Goal: Task Accomplishment & Management: Use online tool/utility

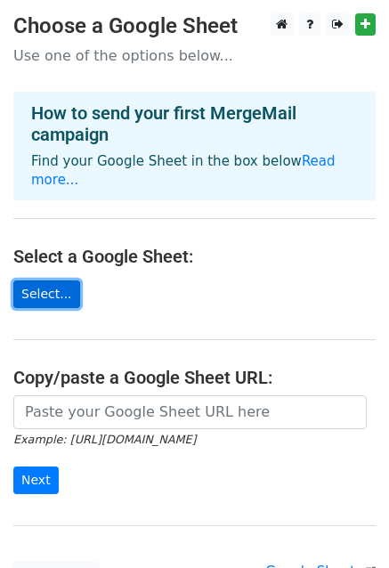
click at [61, 280] on link "Select..." at bounding box center [46, 294] width 67 height 28
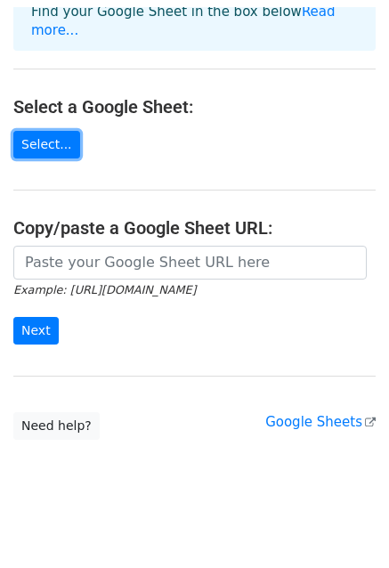
scroll to position [142, 0]
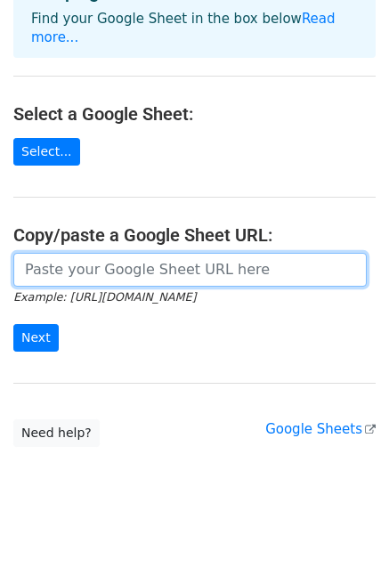
click at [167, 253] on input "url" at bounding box center [189, 270] width 353 height 34
paste input "https://docs.google.com/spreadsheets/d/1SfM2ulebCmZ-2AmdP7ACdQb39aBxJgbj/edit?g…"
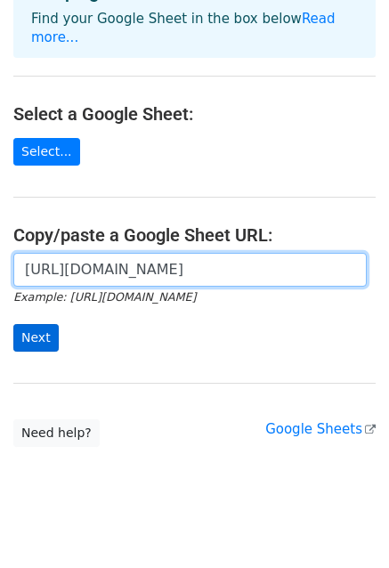
type input "https://docs.google.com/spreadsheets/d/1SfM2ulebCmZ-2AmdP7ACdQb39aBxJgbj/edit?g…"
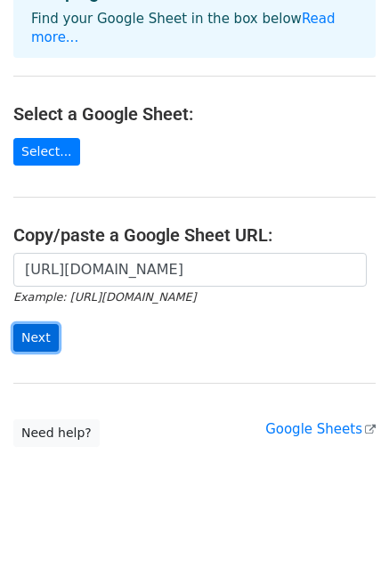
click at [32, 324] on input "Next" at bounding box center [35, 338] width 45 height 28
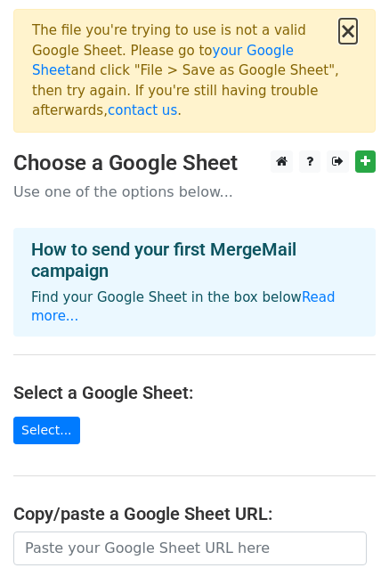
click at [352, 34] on button "×" at bounding box center [348, 30] width 18 height 21
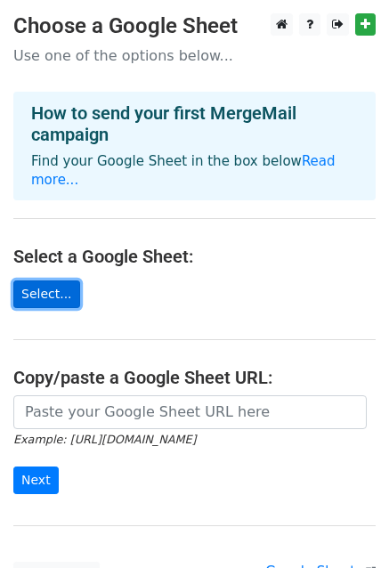
click at [46, 280] on link "Select..." at bounding box center [46, 294] width 67 height 28
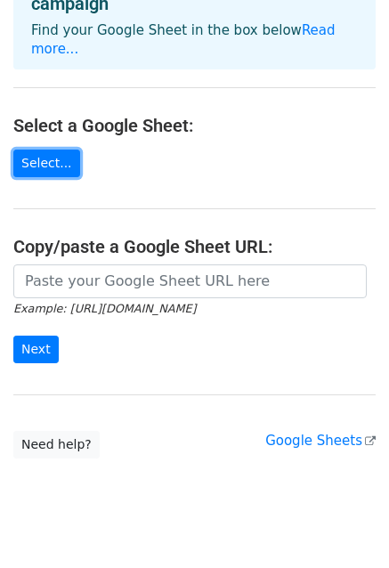
scroll to position [142, 0]
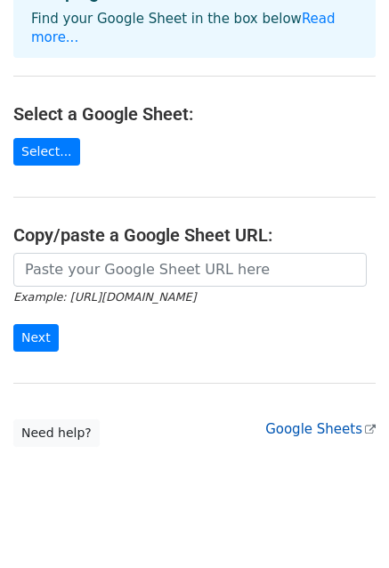
click at [330, 421] on link "Google Sheets" at bounding box center [320, 429] width 110 height 16
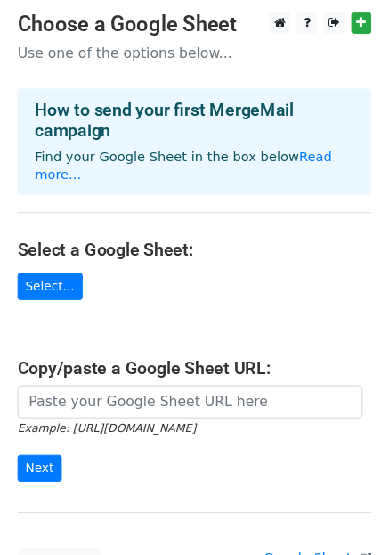
scroll to position [0, 0]
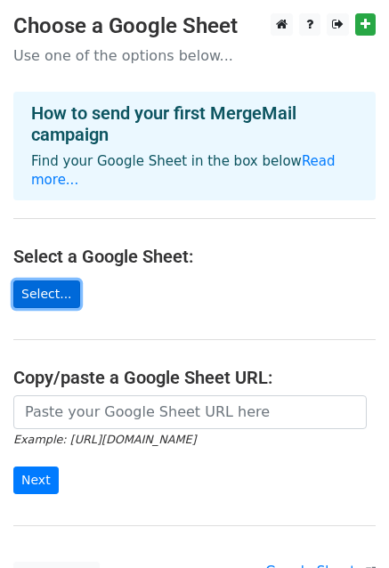
click at [38, 280] on link "Select..." at bounding box center [46, 294] width 67 height 28
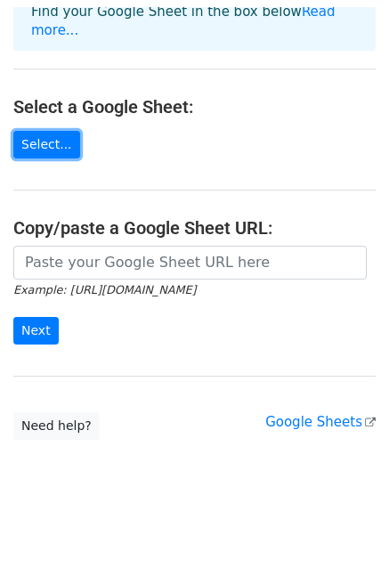
scroll to position [142, 0]
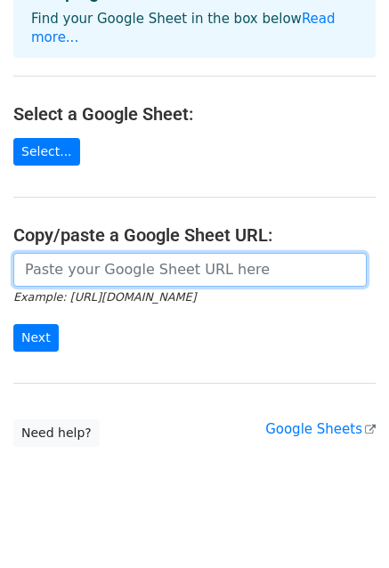
click at [221, 253] on input "url" at bounding box center [189, 270] width 353 height 34
paste input "https://drive.google.com/drive/u/0/folders/1SR4cMsUIxtfghxXdFIEftMyA4fbiOomW"
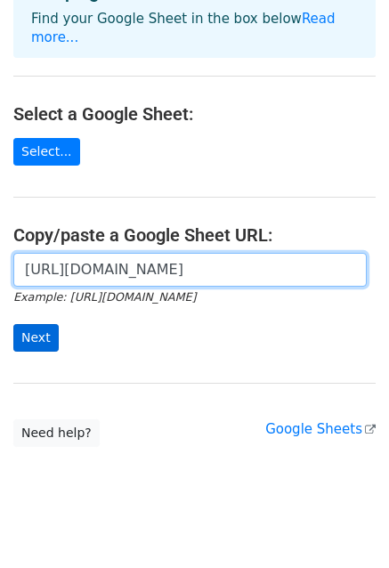
type input "https://drive.google.com/drive/u/0/folders/1SR4cMsUIxtfghxXdFIEftMyA4fbiOomW"
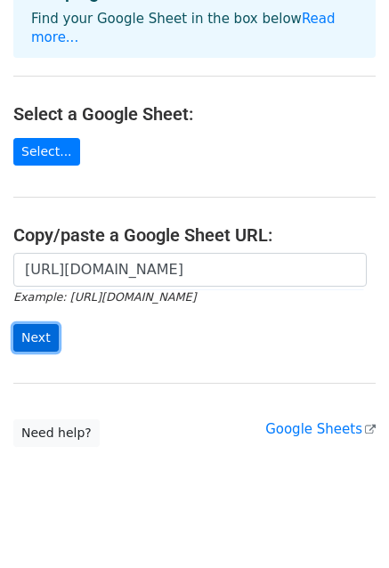
click at [40, 324] on input "Next" at bounding box center [35, 338] width 45 height 28
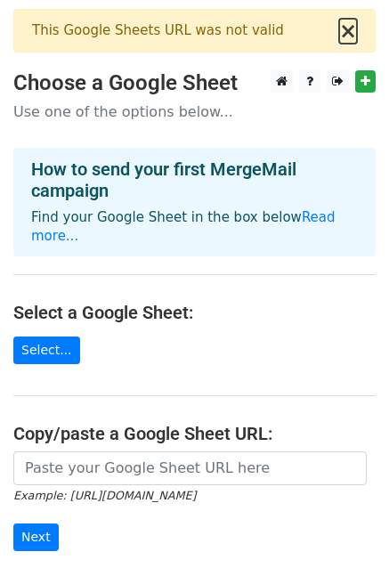
click at [350, 33] on button "×" at bounding box center [348, 30] width 18 height 21
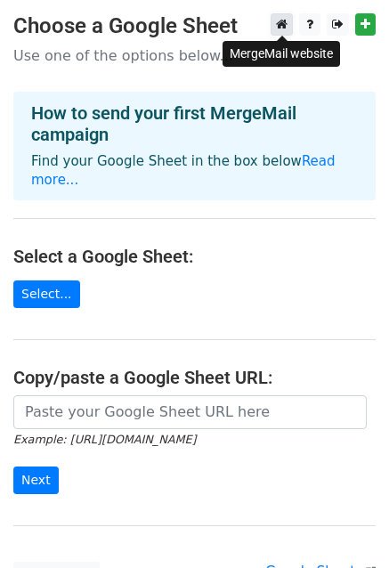
click at [286, 24] on icon at bounding box center [282, 24] width 12 height 12
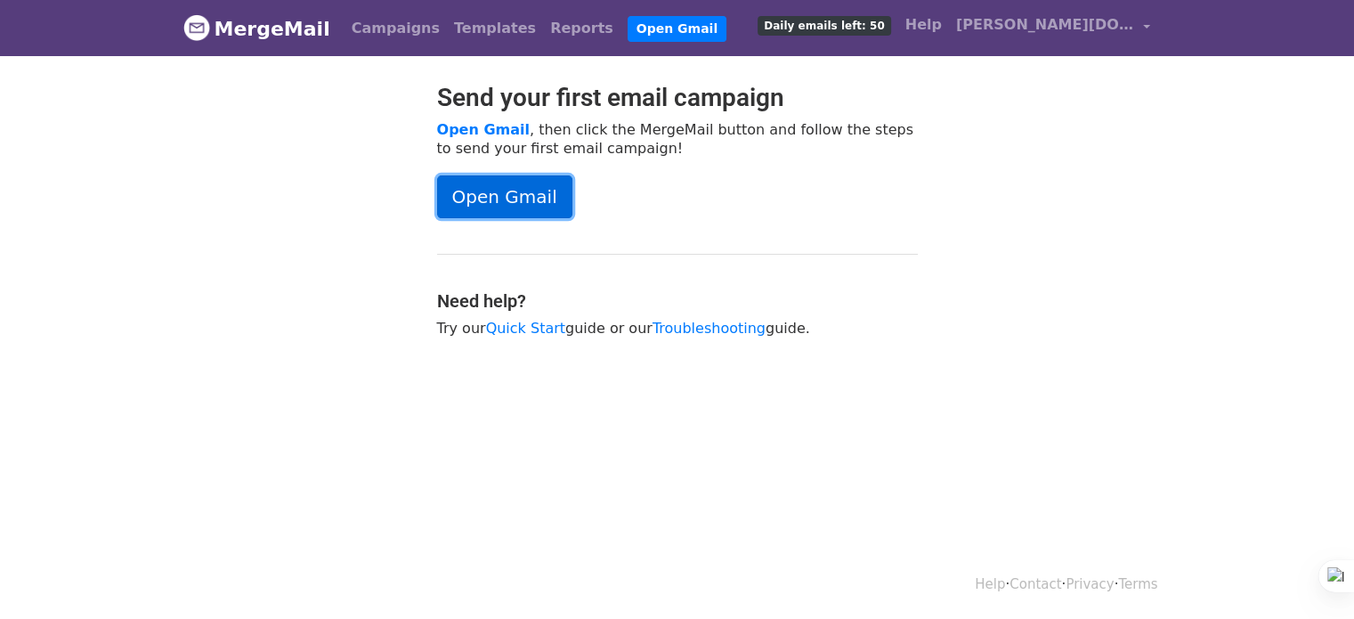
click at [504, 195] on link "Open Gmail" at bounding box center [504, 196] width 135 height 43
click at [465, 28] on link "Templates" at bounding box center [495, 29] width 96 height 36
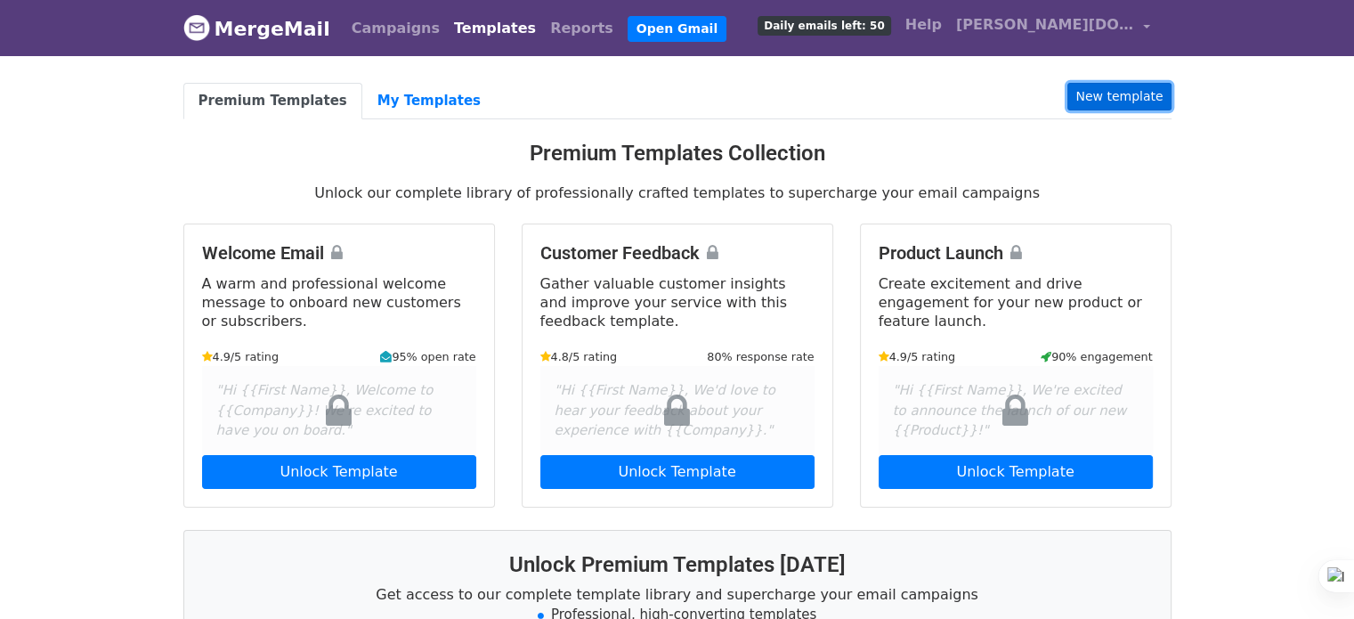
click at [1132, 91] on link "New template" at bounding box center [1118, 97] width 103 height 28
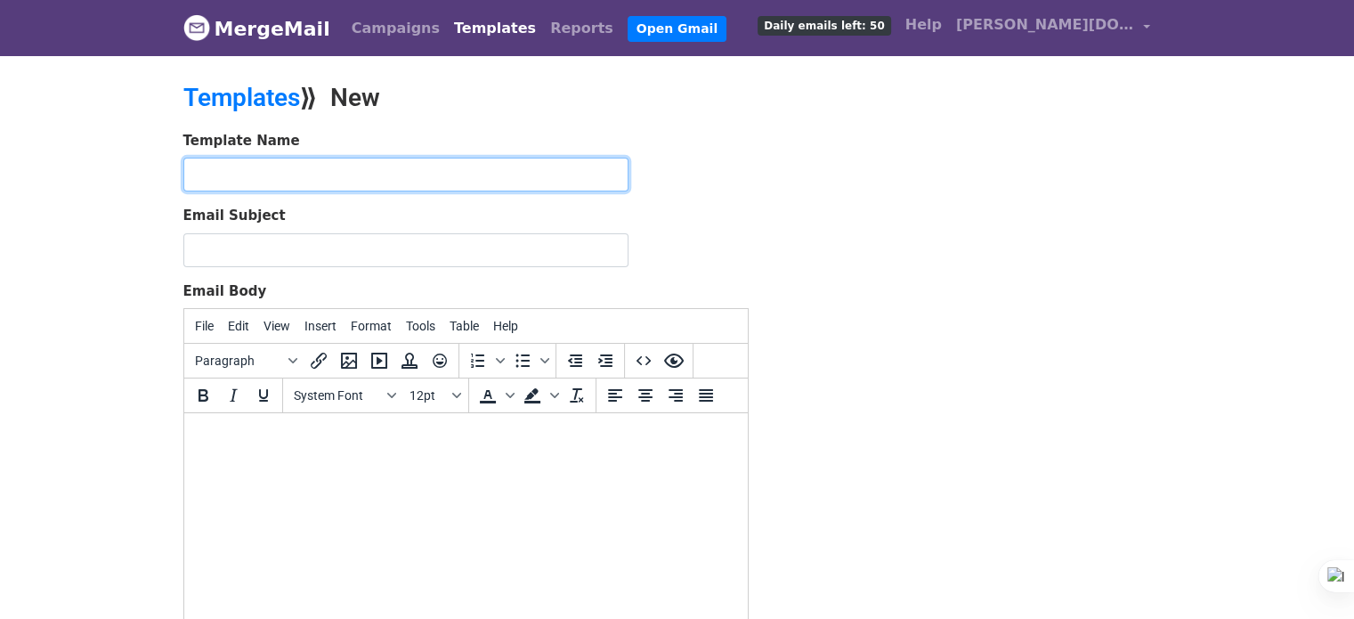
click at [528, 174] on input "text" at bounding box center [405, 175] width 445 height 34
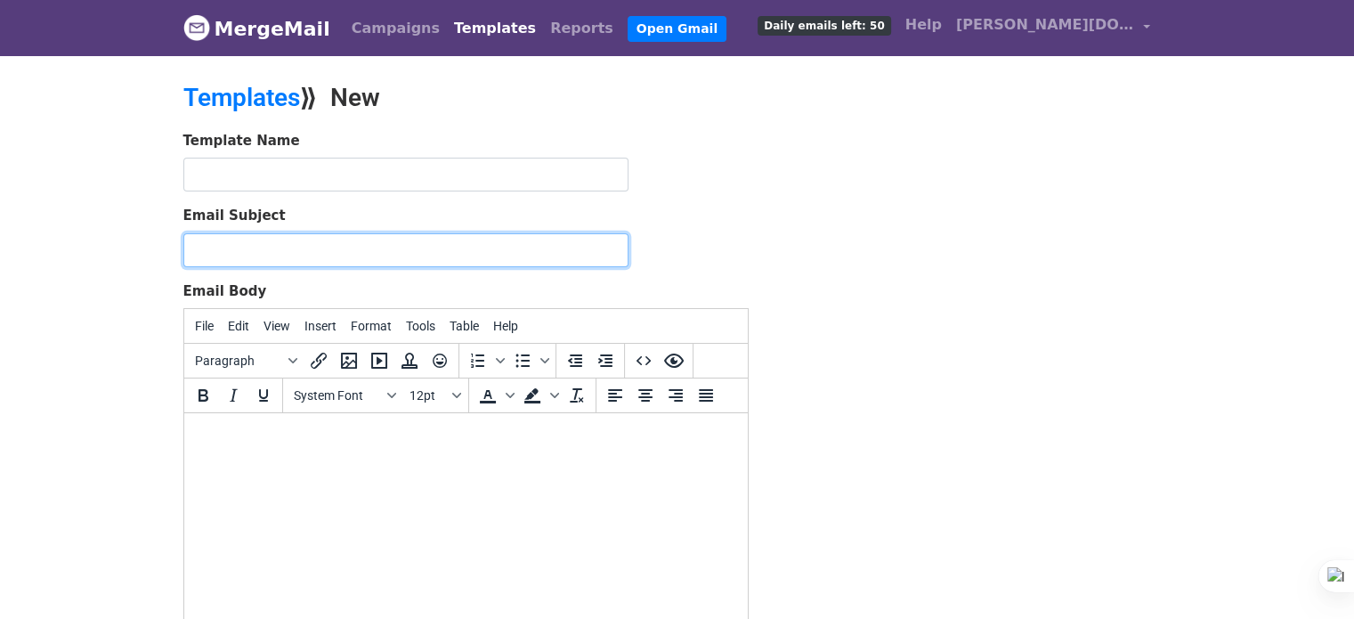
click at [520, 242] on input "Email Subject" at bounding box center [405, 250] width 445 height 34
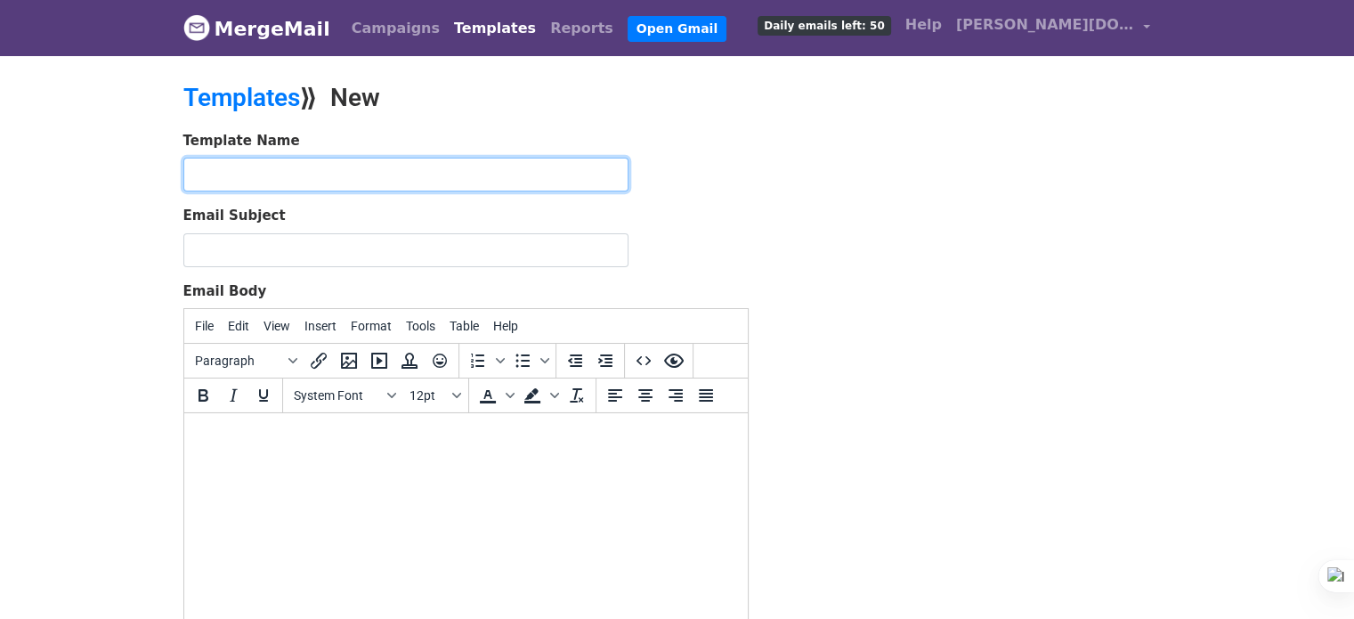
click at [526, 169] on input "text" at bounding box center [405, 175] width 445 height 34
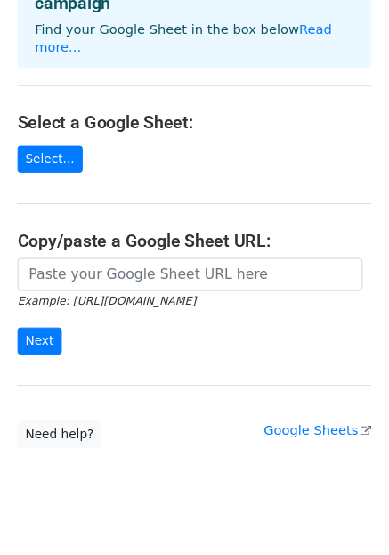
scroll to position [142, 0]
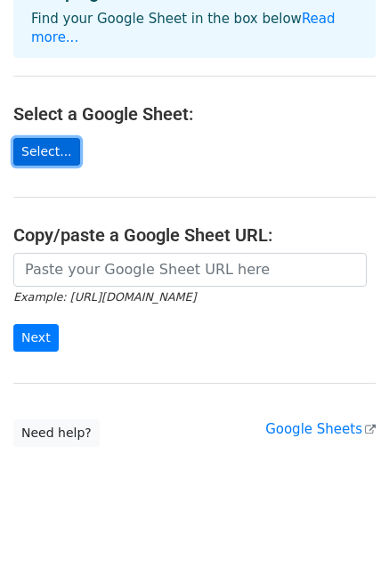
click at [45, 138] on link "Select..." at bounding box center [46, 152] width 67 height 28
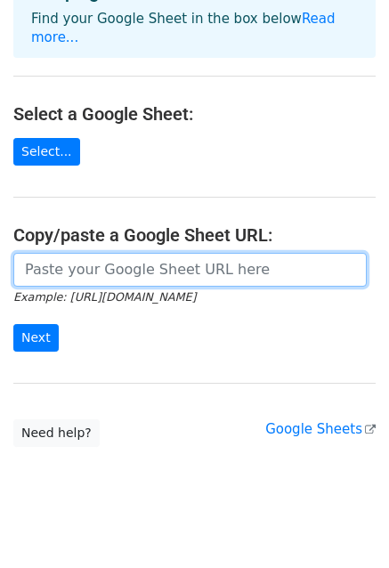
click at [117, 253] on input "url" at bounding box center [189, 270] width 353 height 34
paste input "[URL][DOMAIN_NAME]"
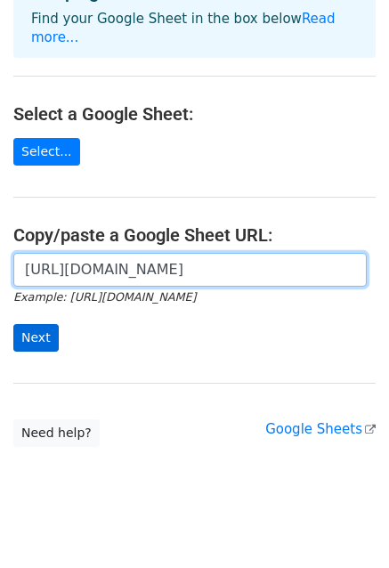
type input "[URL][DOMAIN_NAME]"
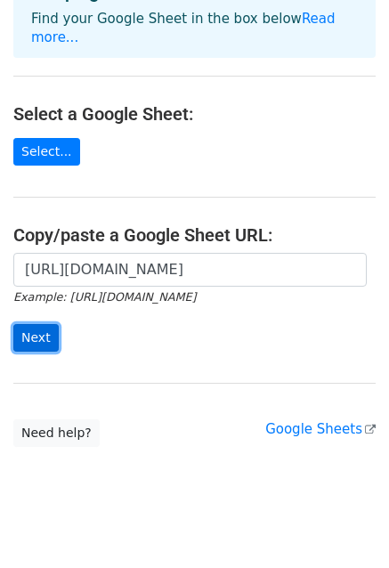
click at [31, 324] on input "Next" at bounding box center [35, 338] width 45 height 28
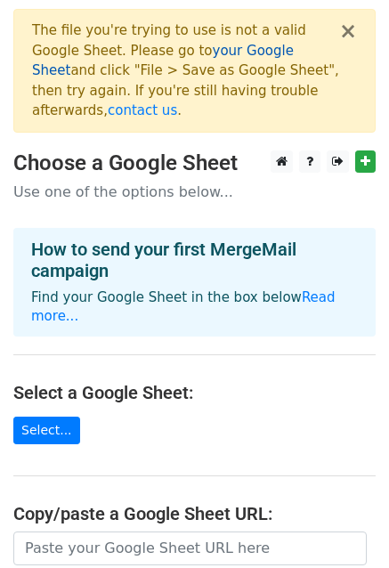
click at [195, 51] on link "your Google Sheet" at bounding box center [163, 61] width 262 height 36
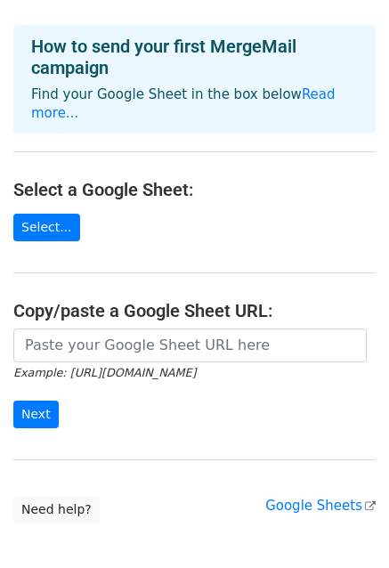
scroll to position [259, 0]
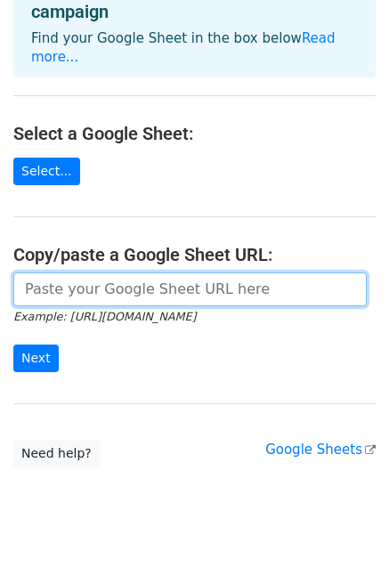
click at [254, 272] on input "url" at bounding box center [189, 289] width 353 height 34
type input "[URL][DOMAIN_NAME]"
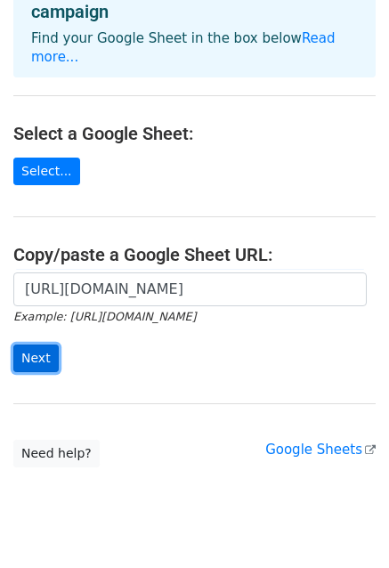
click at [36, 345] on input "Next" at bounding box center [35, 359] width 45 height 28
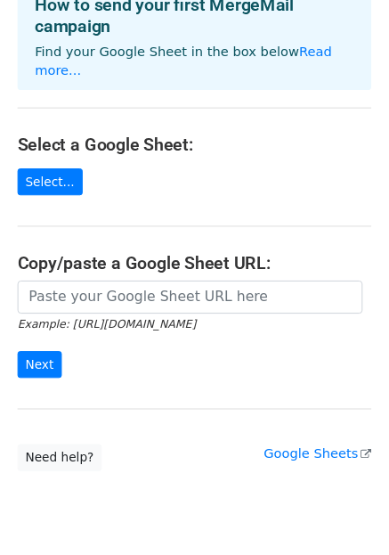
scroll to position [259, 0]
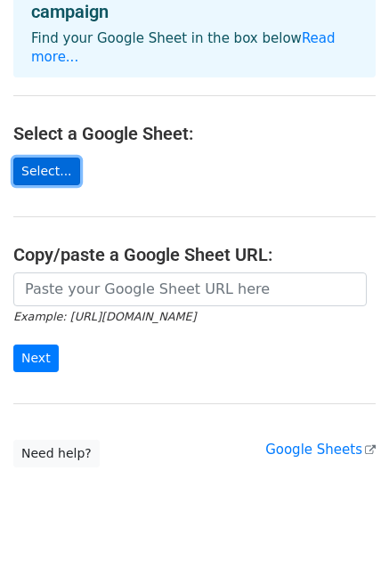
click at [53, 158] on link "Select..." at bounding box center [46, 172] width 67 height 28
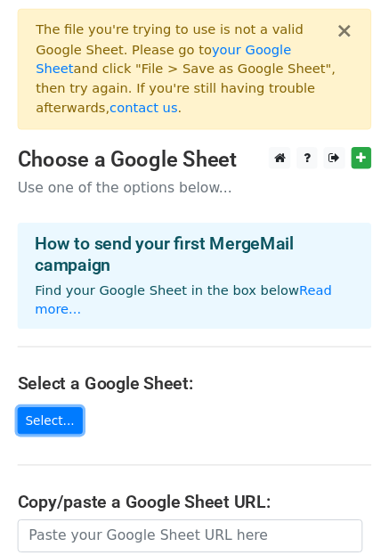
scroll to position [89, 0]
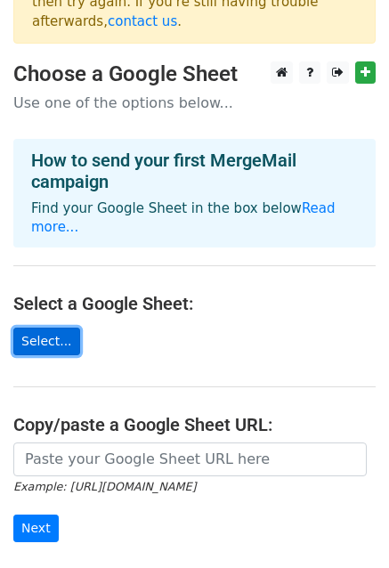
click at [43, 328] on link "Select..." at bounding box center [46, 342] width 67 height 28
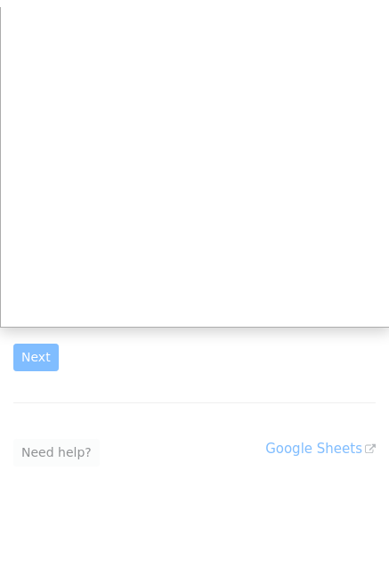
scroll to position [259, 0]
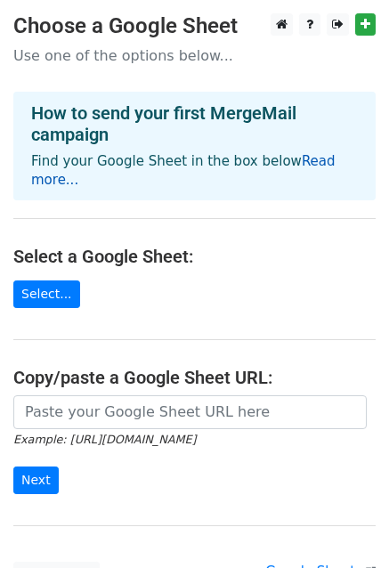
click at [312, 163] on link "Read more..." at bounding box center [183, 170] width 304 height 35
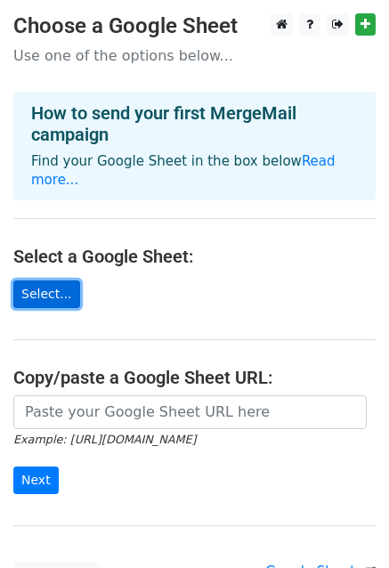
click at [36, 280] on link "Select..." at bounding box center [46, 294] width 67 height 28
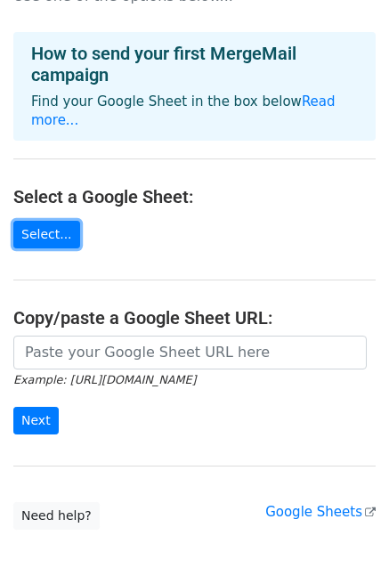
scroll to position [89, 0]
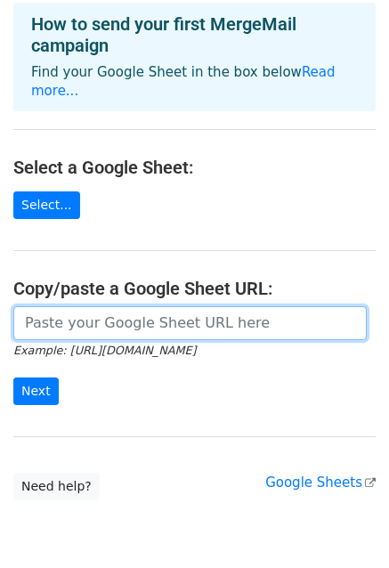
click at [154, 306] on input "url" at bounding box center [189, 323] width 353 height 34
paste input "https://drive.google.com/drive/u/1/folders/15yJGWTwQl4-c9QbLuddaTc_P6ppwnZl5"
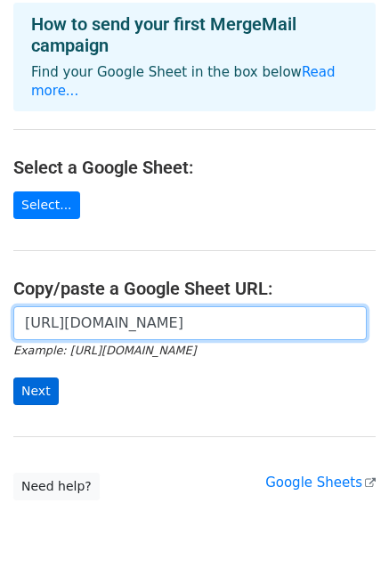
type input "https://drive.google.com/drive/u/1/folders/15yJGWTwQl4-c9QbLuddaTc_P6ppwnZl5"
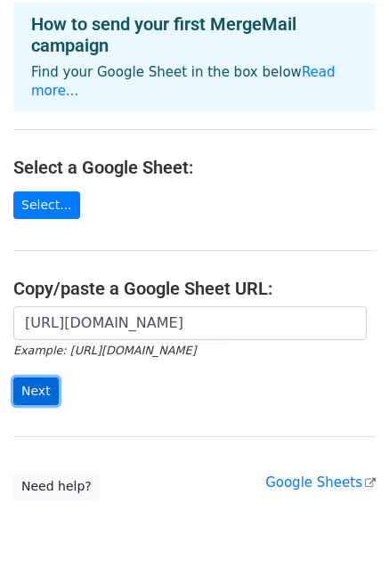
click at [28, 377] on input "Next" at bounding box center [35, 391] width 45 height 28
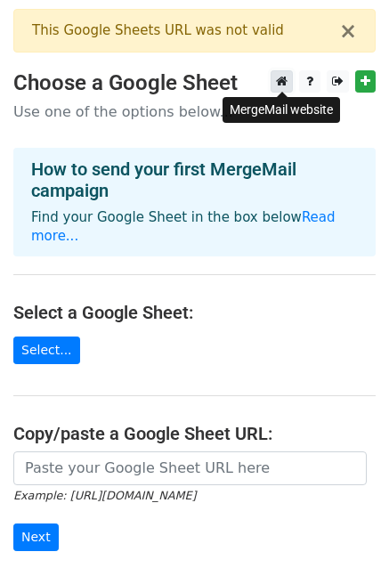
click at [277, 78] on icon at bounding box center [282, 81] width 12 height 12
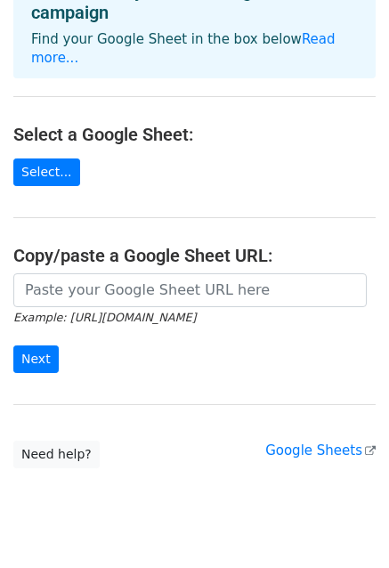
scroll to position [199, 0]
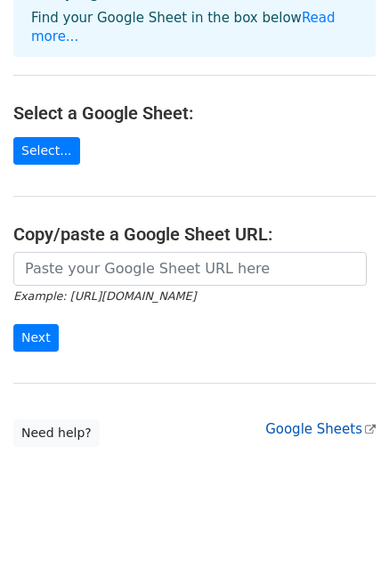
click at [367, 425] on icon at bounding box center [370, 430] width 11 height 11
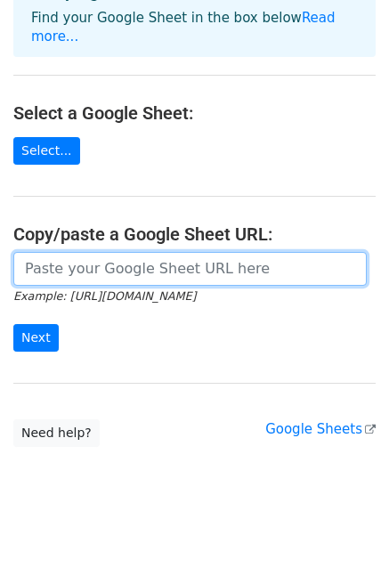
click at [145, 257] on input "url" at bounding box center [189, 269] width 353 height 34
paste input "https://docs.google.com/spreadsheets/u/0/d/1Q3Un1GVm4r12Opp0C8DwBz9JEKYfzE3Q/ed…"
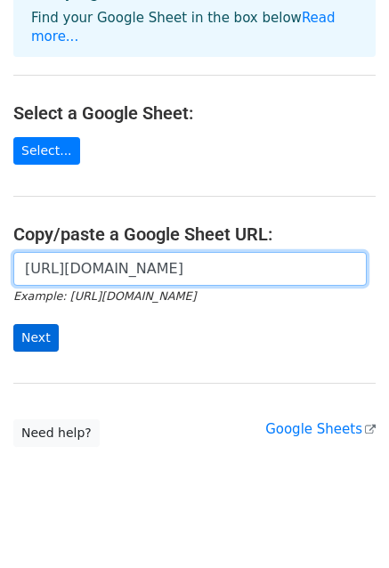
type input "https://docs.google.com/spreadsheets/u/0/d/1Q3Un1GVm4r12Opp0C8DwBz9JEKYfzE3Q/ed…"
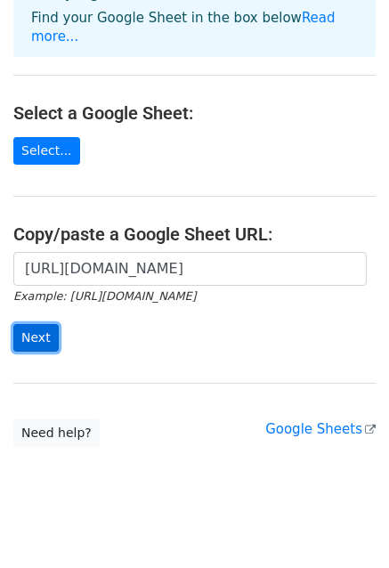
click at [32, 324] on input "Next" at bounding box center [35, 338] width 45 height 28
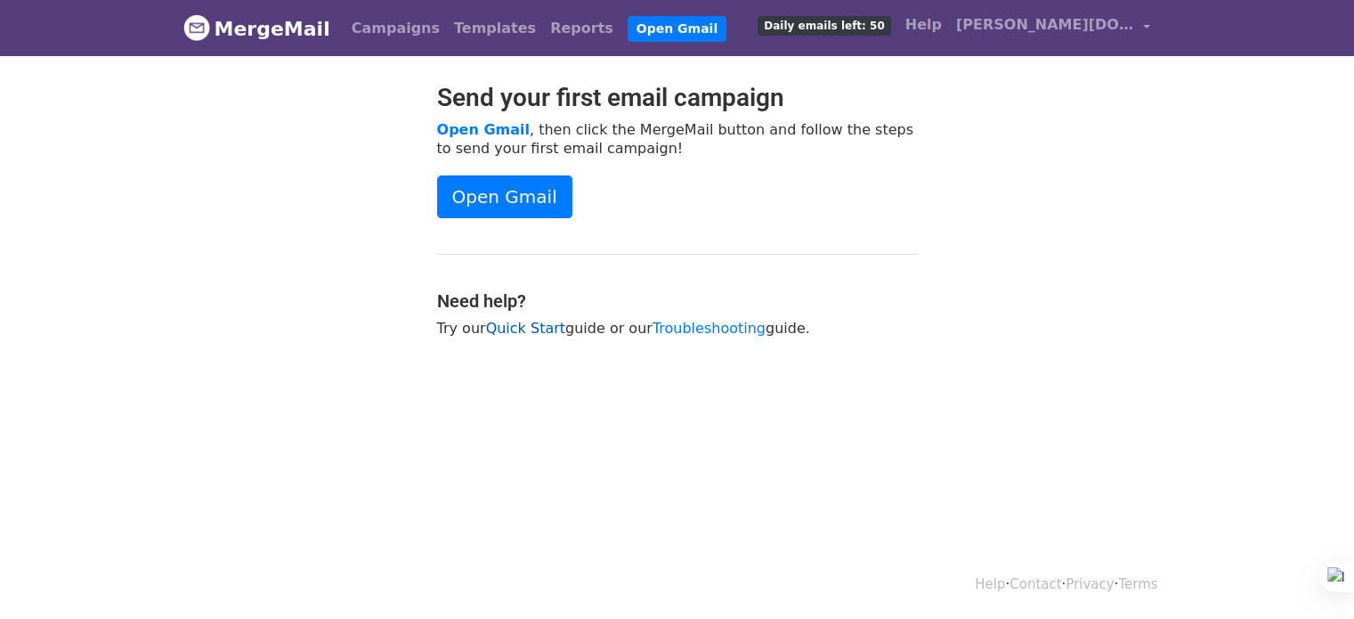
click at [520, 333] on link "Quick Start" at bounding box center [525, 328] width 79 height 17
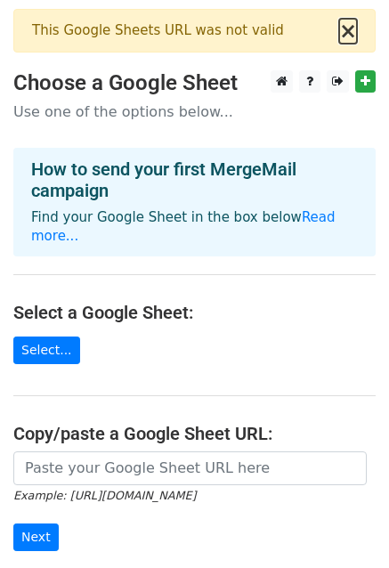
click at [355, 27] on button "×" at bounding box center [348, 30] width 18 height 21
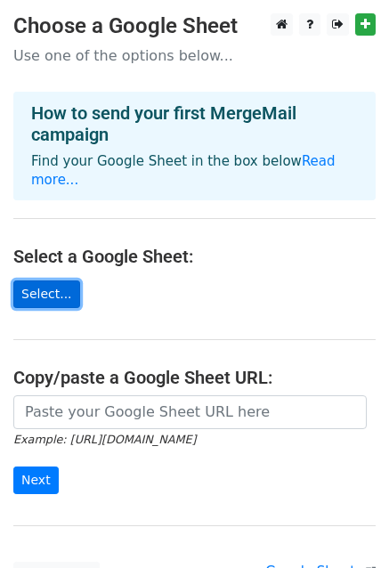
click at [46, 280] on link "Select..." at bounding box center [46, 294] width 67 height 28
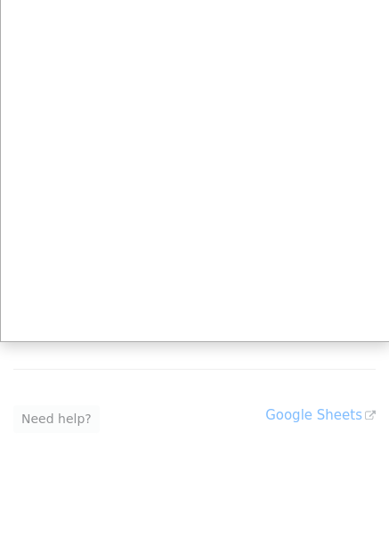
scroll to position [142, 0]
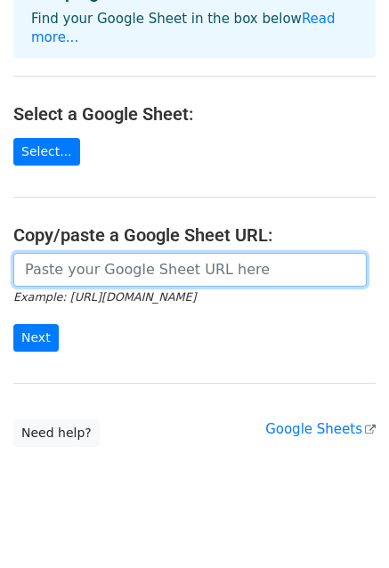
click at [211, 255] on input "url" at bounding box center [189, 270] width 353 height 34
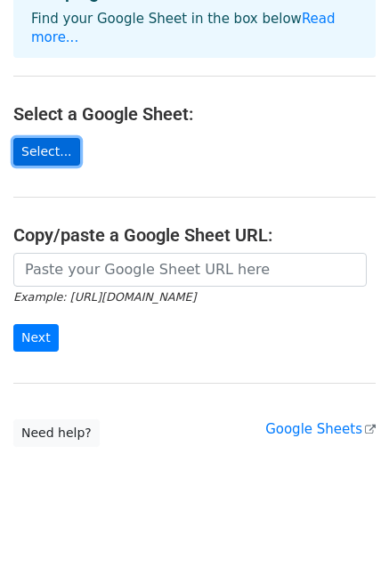
click at [61, 138] on link "Select..." at bounding box center [46, 152] width 67 height 28
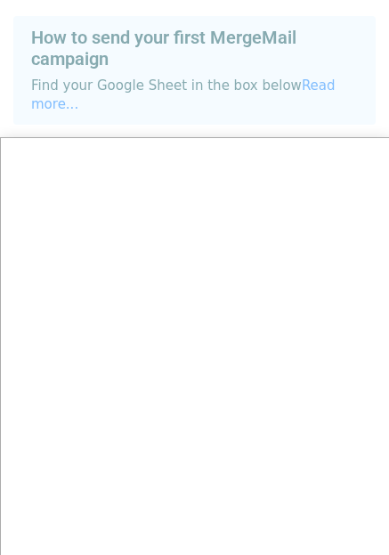
scroll to position [157, 0]
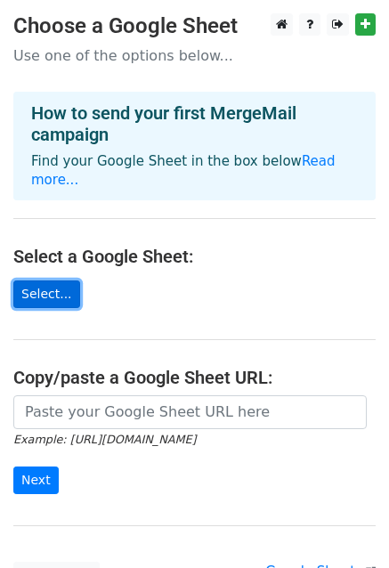
click at [55, 280] on link "Select..." at bounding box center [46, 294] width 67 height 28
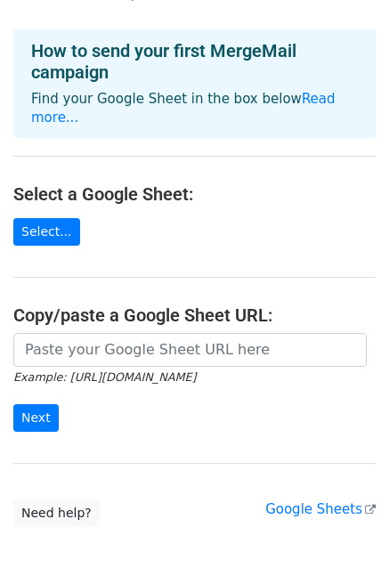
scroll to position [142, 0]
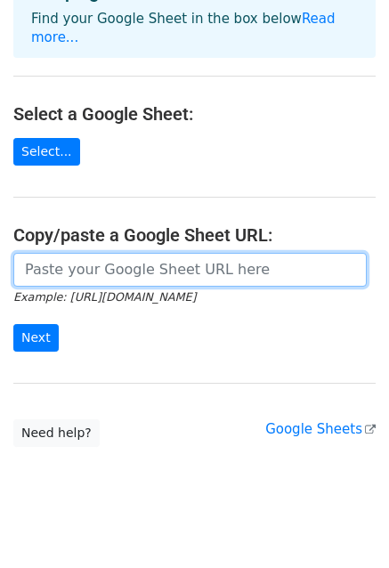
click at [139, 253] on input "url" at bounding box center [189, 270] width 353 height 34
paste input "https://docs.google.com/spreadsheets/d/14ZnL8pHdNadd89te8ATG-cPZpSk7En5u/edit?u…"
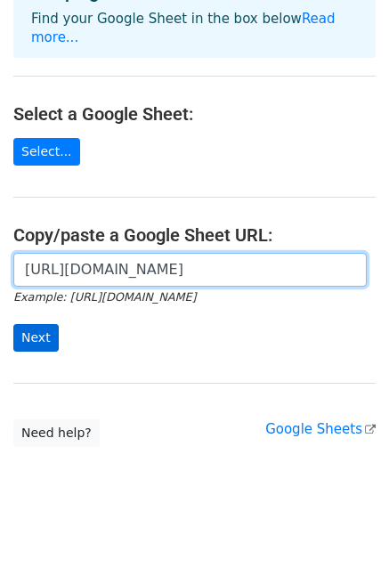
type input "https://docs.google.com/spreadsheets/d/14ZnL8pHdNadd89te8ATG-cPZpSk7En5u/edit?u…"
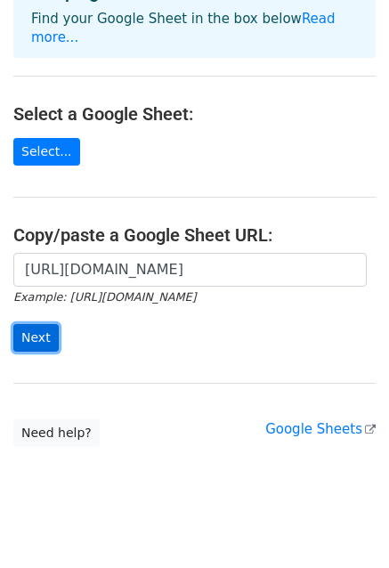
click at [44, 324] on input "Next" at bounding box center [35, 338] width 45 height 28
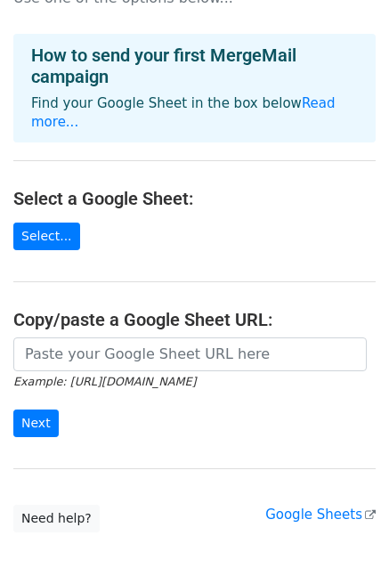
scroll to position [259, 0]
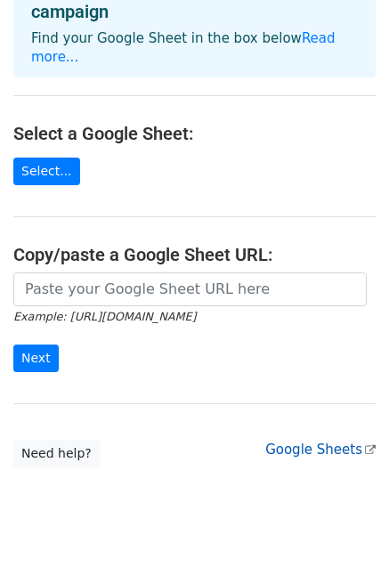
click at [317, 442] on link "Google Sheets" at bounding box center [320, 450] width 110 height 16
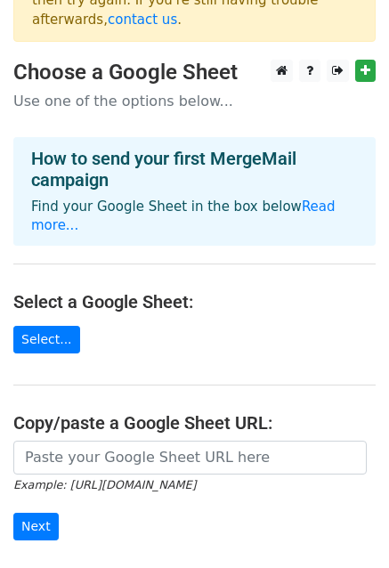
scroll to position [81, 0]
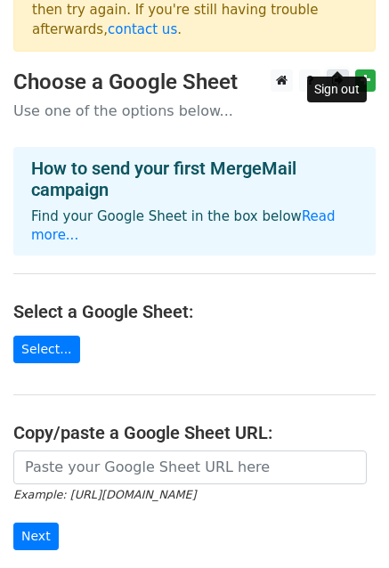
click at [340, 74] on icon at bounding box center [338, 80] width 12 height 12
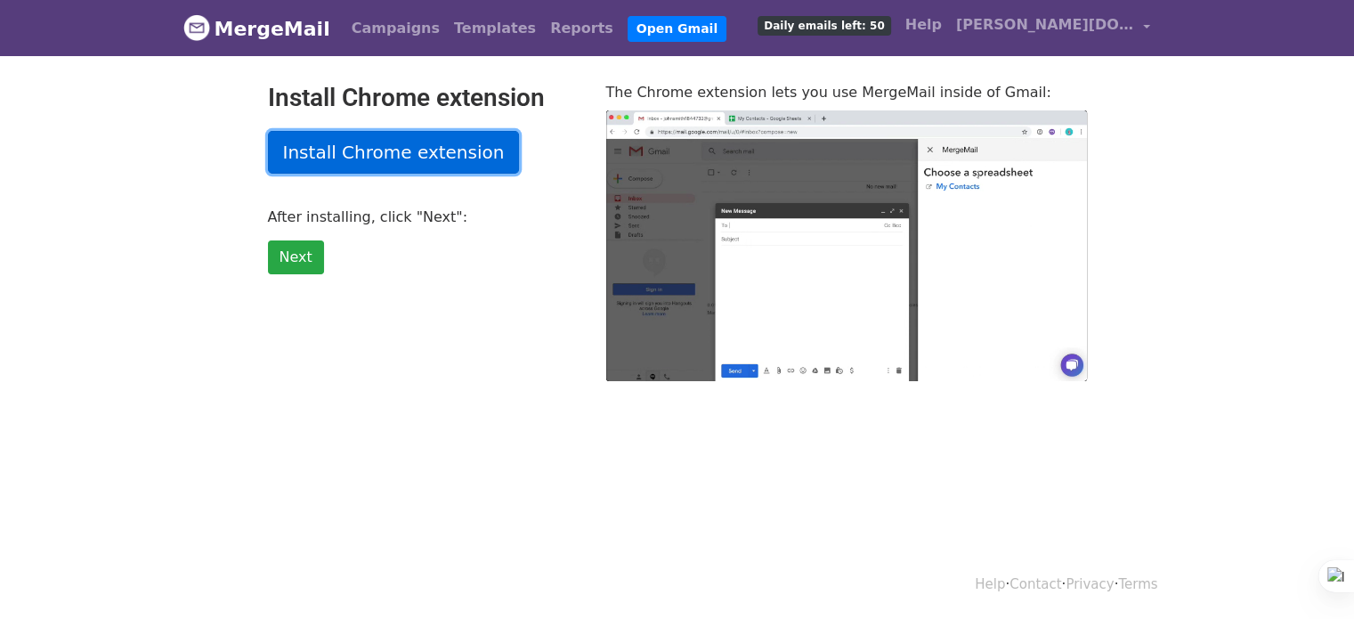
click at [432, 142] on link "Install Chrome extension" at bounding box center [394, 152] width 252 height 43
type input "15.59"
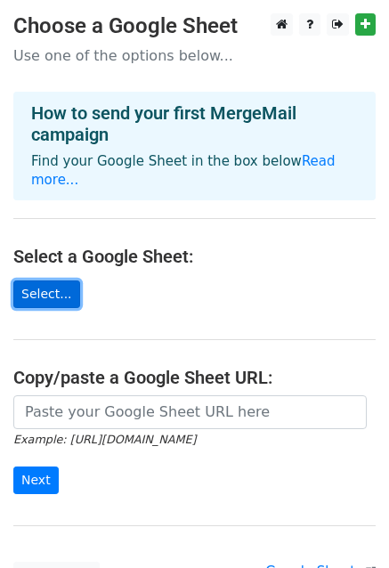
click at [38, 280] on link "Select..." at bounding box center [46, 294] width 67 height 28
click at [108, 50] on p "Use one of the options below..." at bounding box center [194, 55] width 362 height 19
click at [153, 57] on p "Use one of the options below..." at bounding box center [194, 55] width 362 height 19
click at [177, 51] on p "Use one of the options below..." at bounding box center [194, 55] width 362 height 19
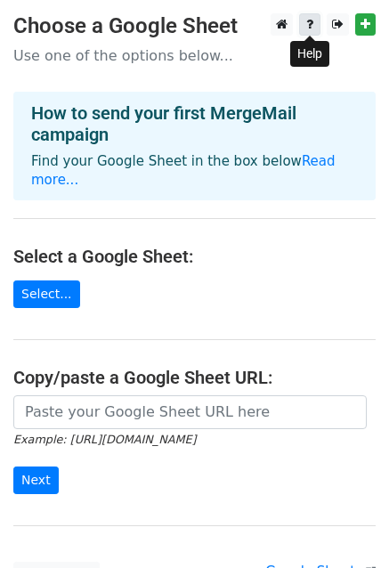
click at [312, 18] on link at bounding box center [309, 24] width 21 height 22
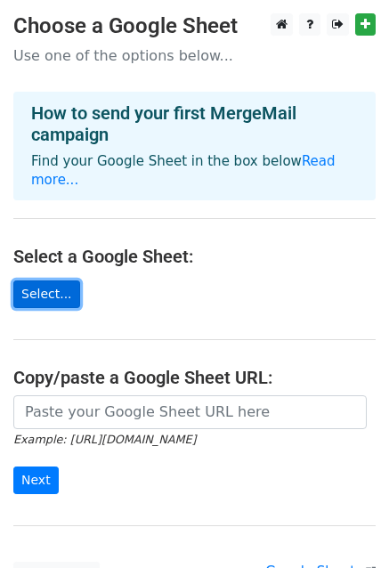
click at [52, 280] on link "Select..." at bounding box center [46, 294] width 67 height 28
click at [50, 280] on link "Select..." at bounding box center [46, 294] width 67 height 28
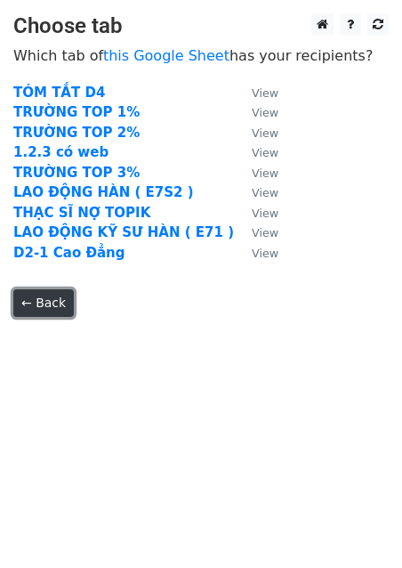
click at [50, 309] on link "← Back" at bounding box center [43, 303] width 61 height 28
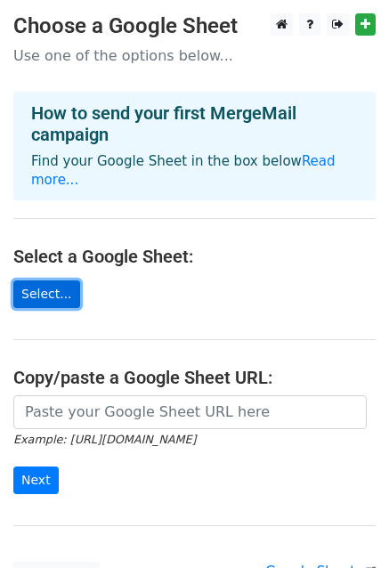
click at [63, 280] on link "Select..." at bounding box center [46, 294] width 67 height 28
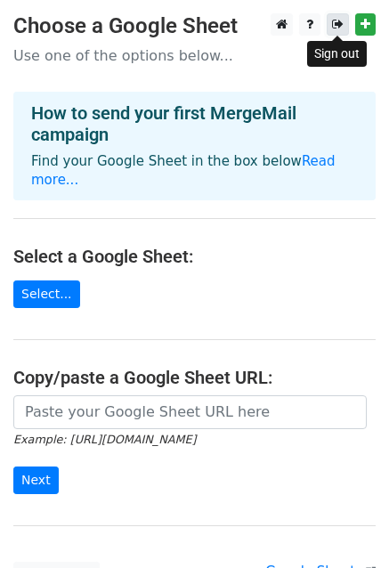
click at [339, 23] on icon at bounding box center [338, 24] width 12 height 12
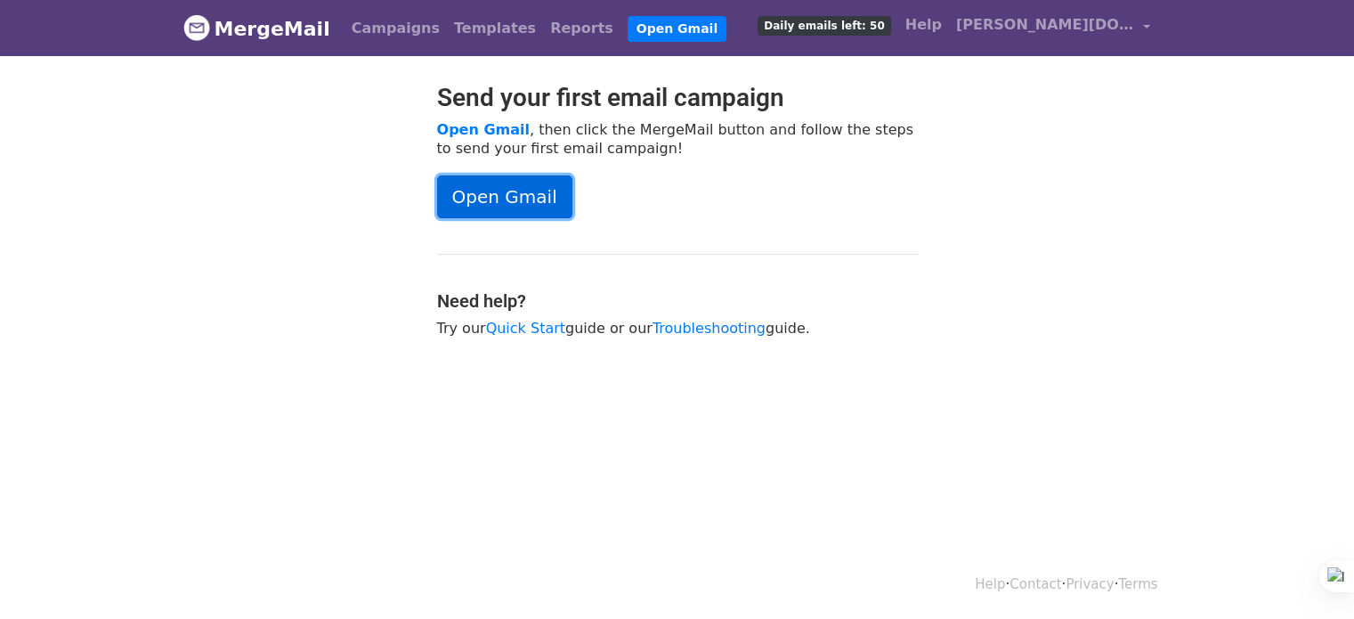
click at [513, 202] on link "Open Gmail" at bounding box center [504, 196] width 135 height 43
click at [543, 31] on link "Reports" at bounding box center [581, 29] width 77 height 36
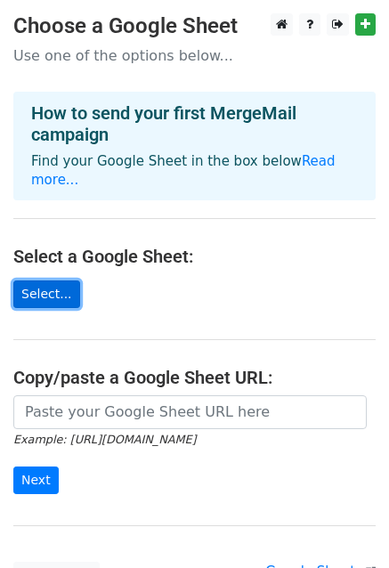
click at [53, 280] on link "Select..." at bounding box center [46, 294] width 67 height 28
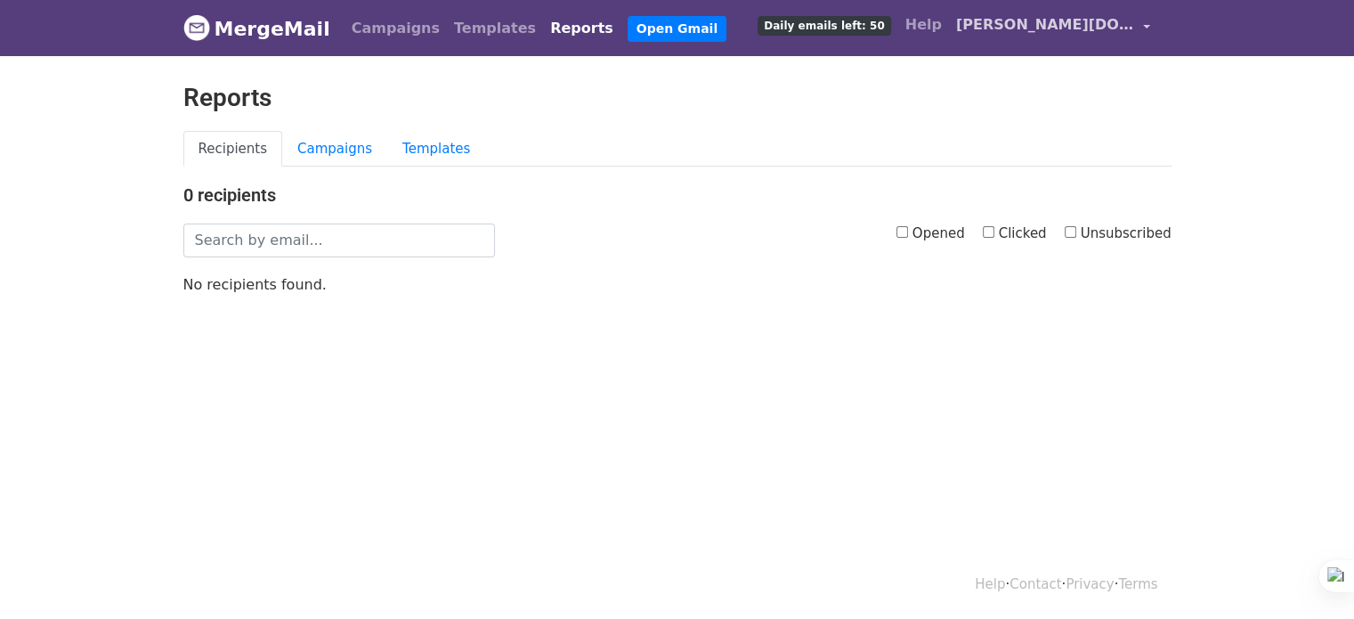
click at [1061, 30] on span "[PERSON_NAME][DOMAIN_NAME][EMAIL_ADDRESS][DOMAIN_NAME]" at bounding box center [1045, 24] width 178 height 21
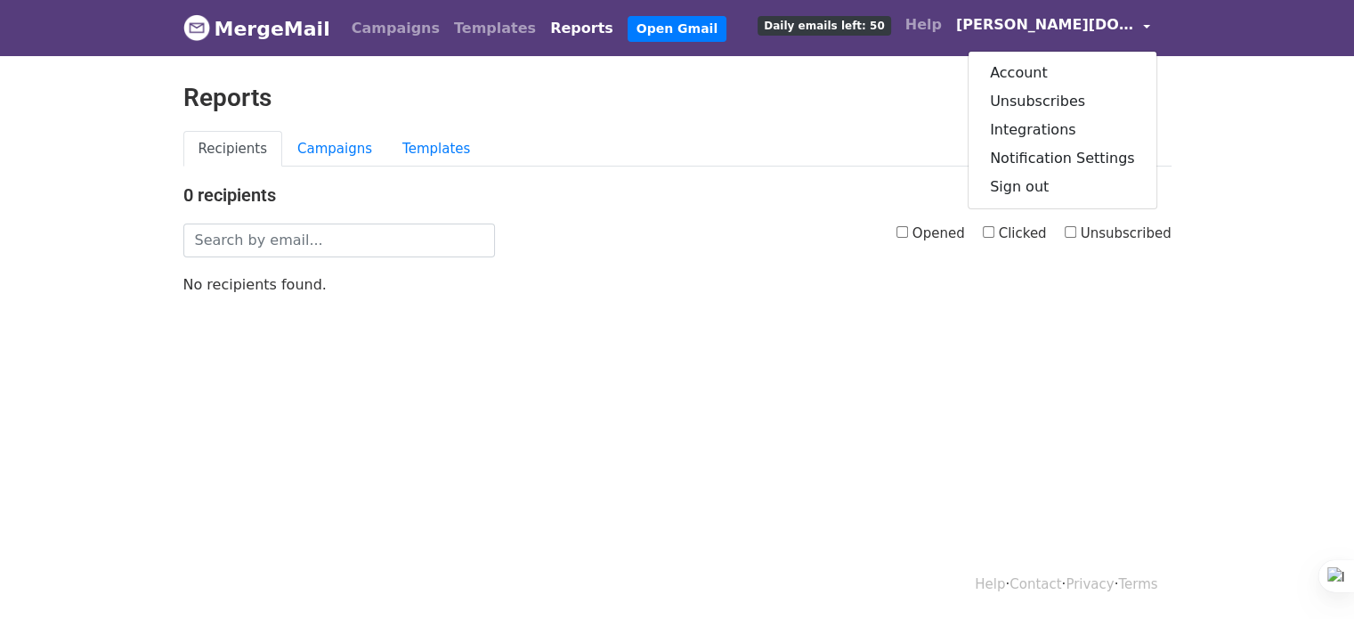
click at [255, 35] on link "MergeMail" at bounding box center [256, 28] width 147 height 37
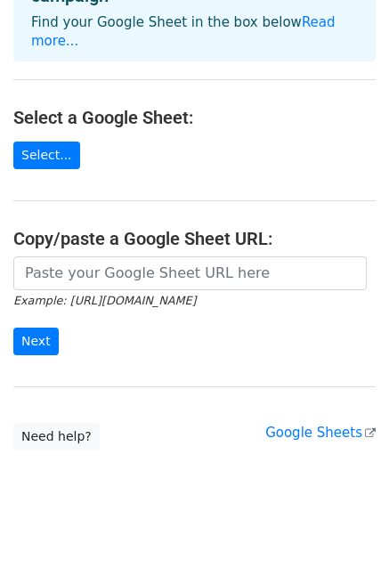
scroll to position [142, 0]
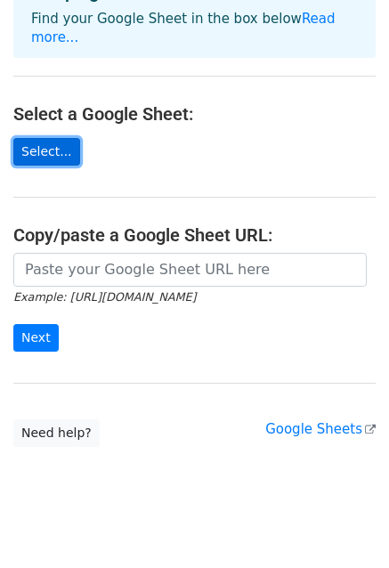
click at [33, 138] on link "Select..." at bounding box center [46, 152] width 67 height 28
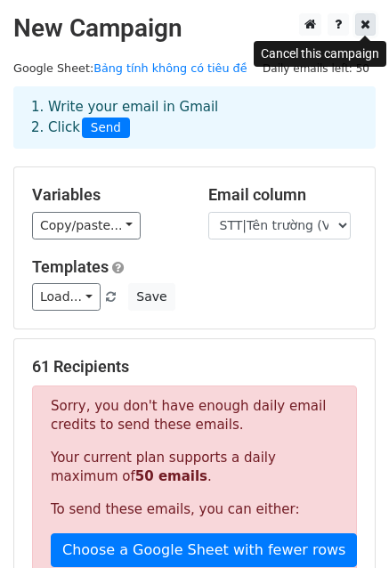
click at [368, 24] on icon at bounding box center [366, 24] width 10 height 12
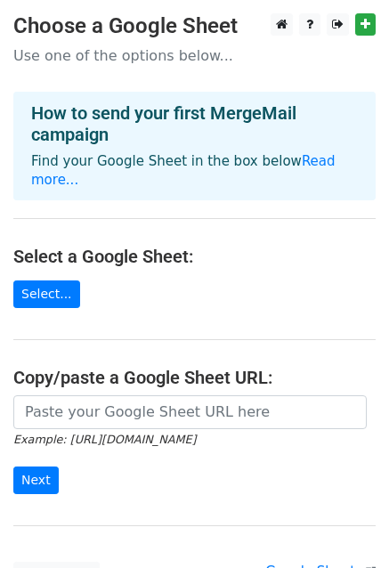
click at [317, 260] on main "Choose a Google Sheet Use one of the options below... How to send your first Me…" at bounding box center [194, 301] width 389 height 576
click at [37, 280] on link "Select..." at bounding box center [46, 294] width 67 height 28
